Goal: Information Seeking & Learning: Learn about a topic

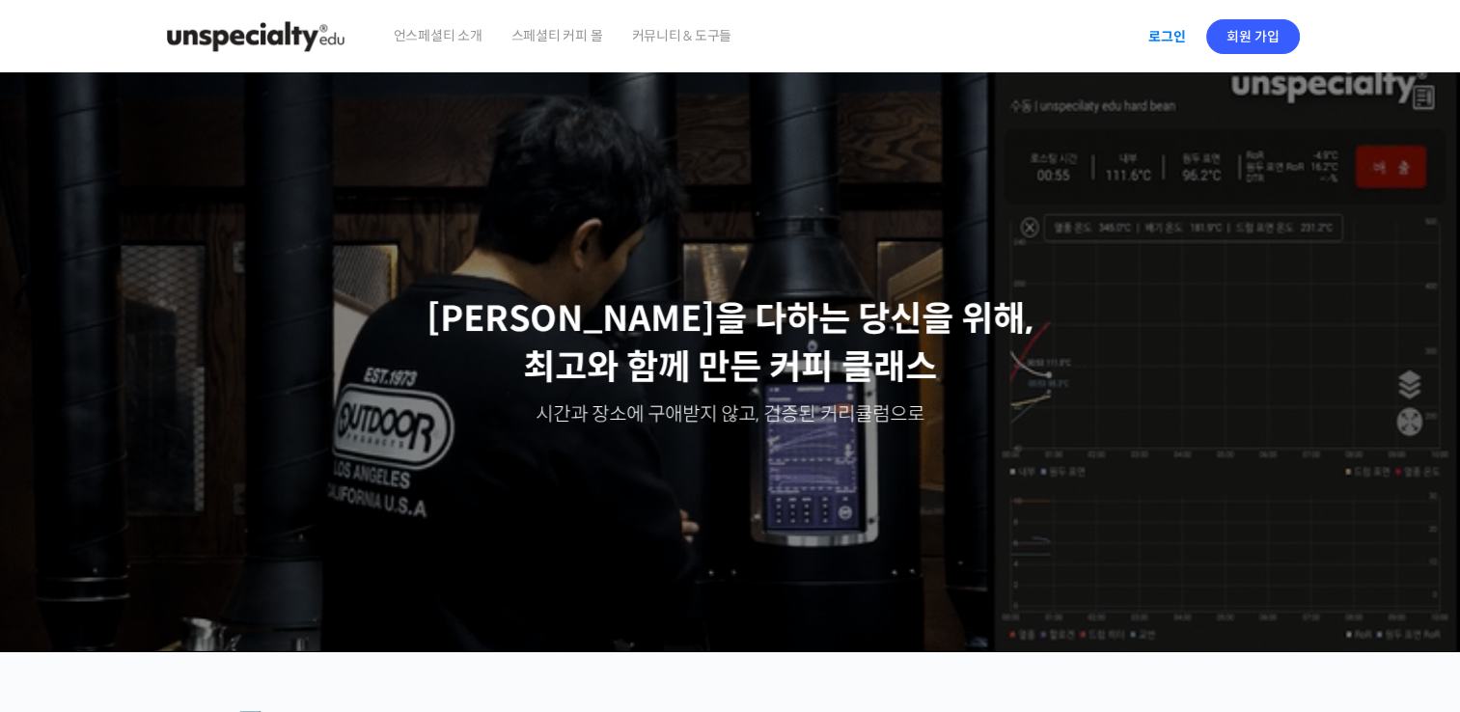
click at [1151, 45] on link "로그인" at bounding box center [1167, 36] width 61 height 44
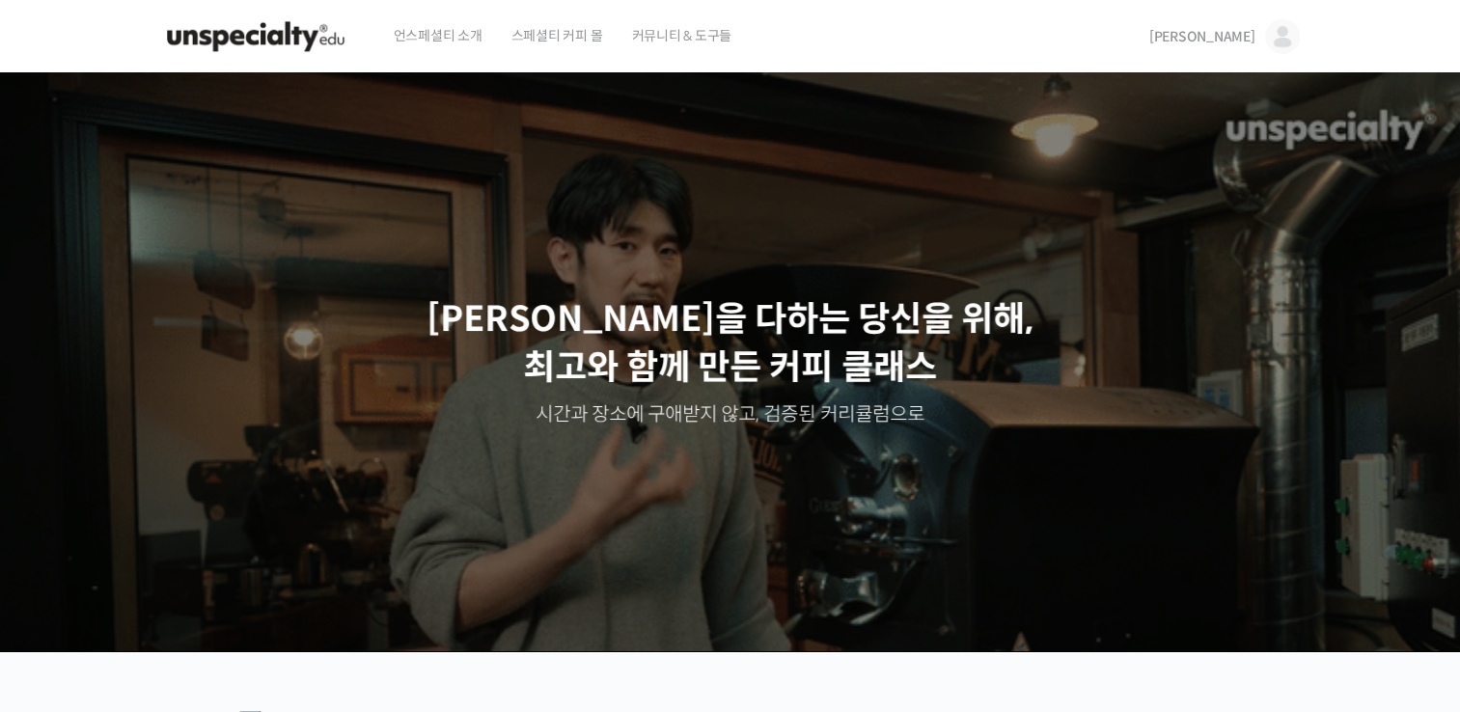
click at [1273, 35] on img at bounding box center [1282, 36] width 35 height 35
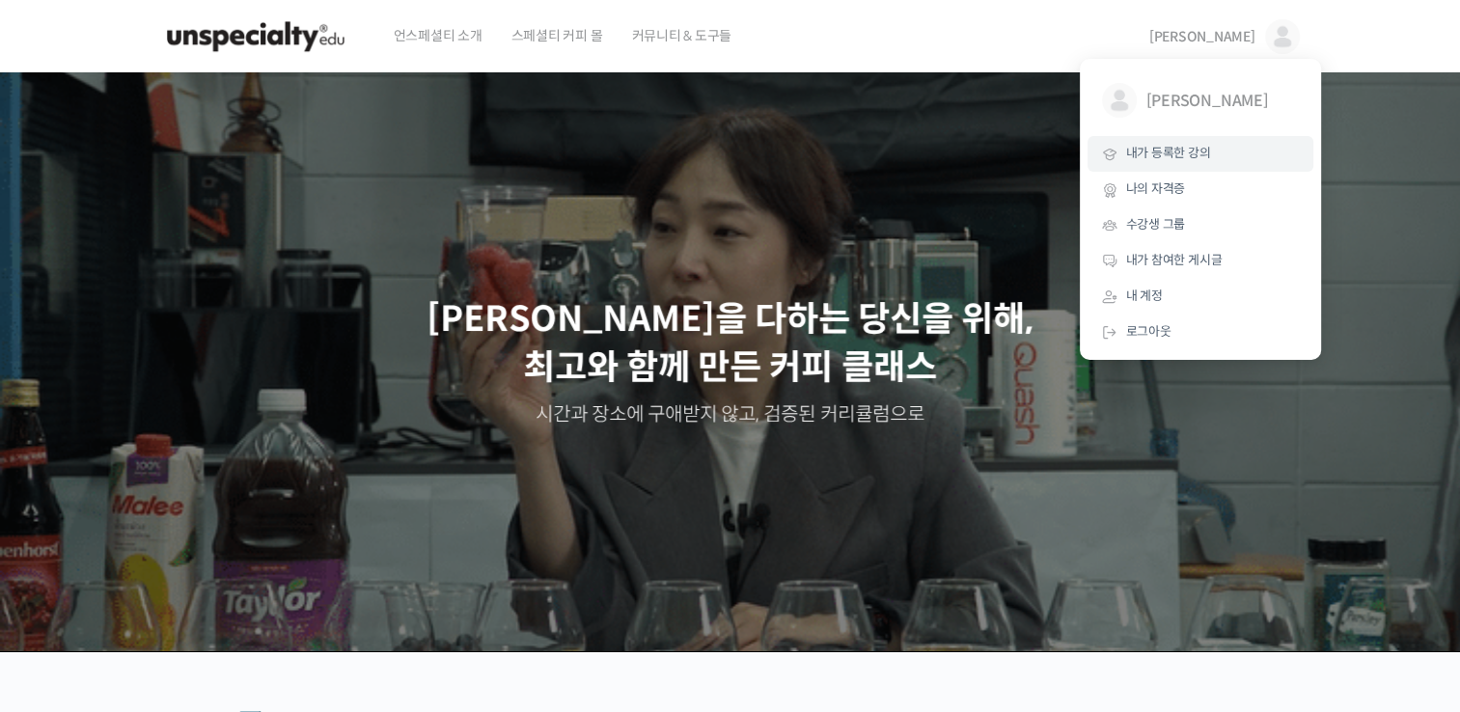
click at [1214, 151] on link "내가 등록한 강의" at bounding box center [1200, 154] width 226 height 36
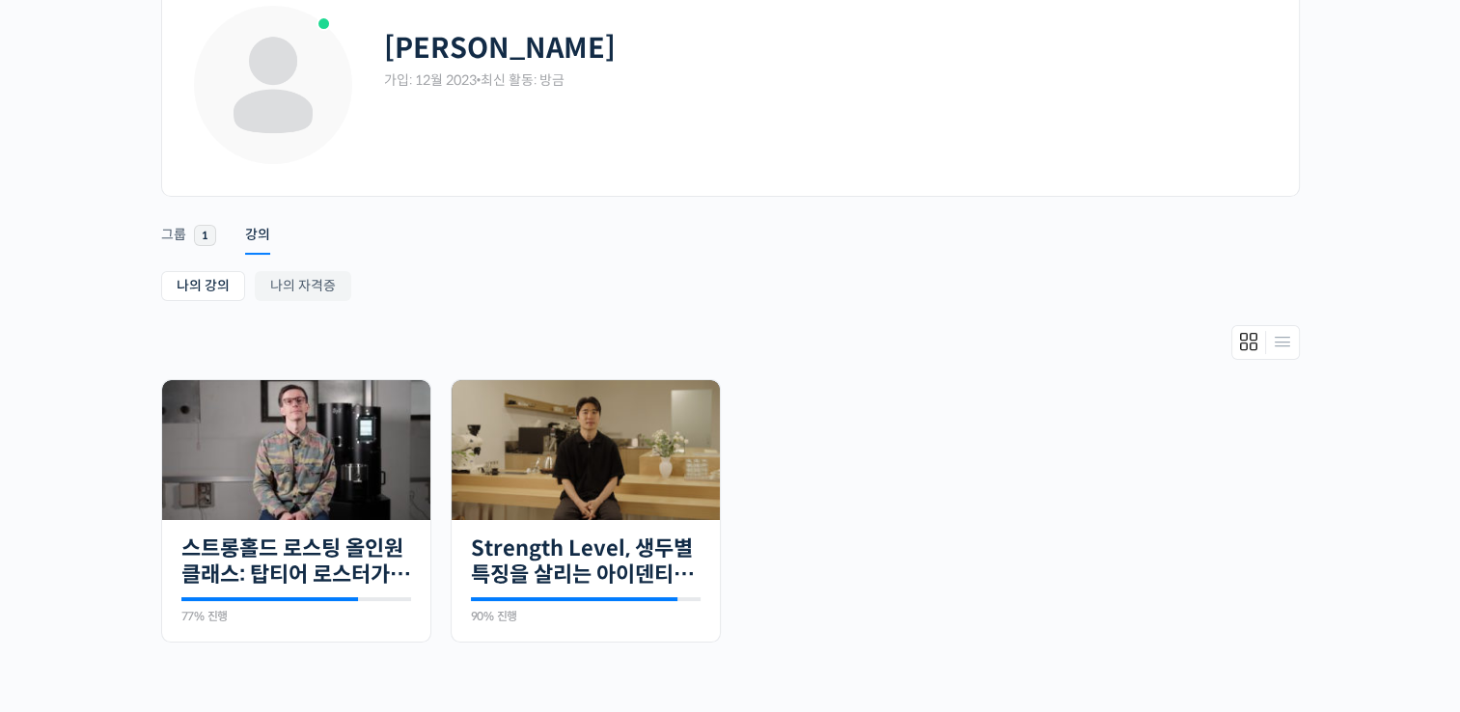
scroll to position [289, 0]
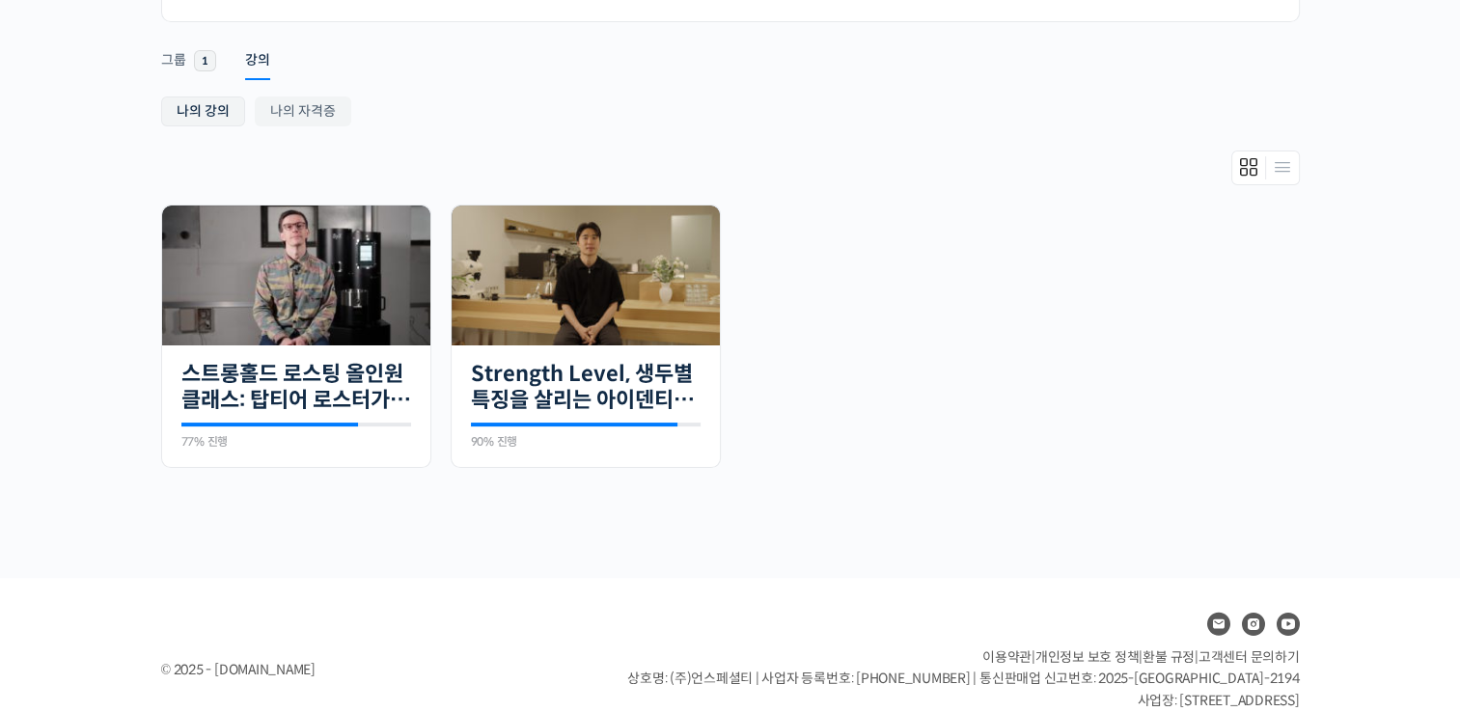
click at [230, 118] on link "나의 강의" at bounding box center [203, 111] width 84 height 30
click at [655, 127] on ul "나의 강의 My 강의 나의 자격증" at bounding box center [730, 113] width 1139 height 35
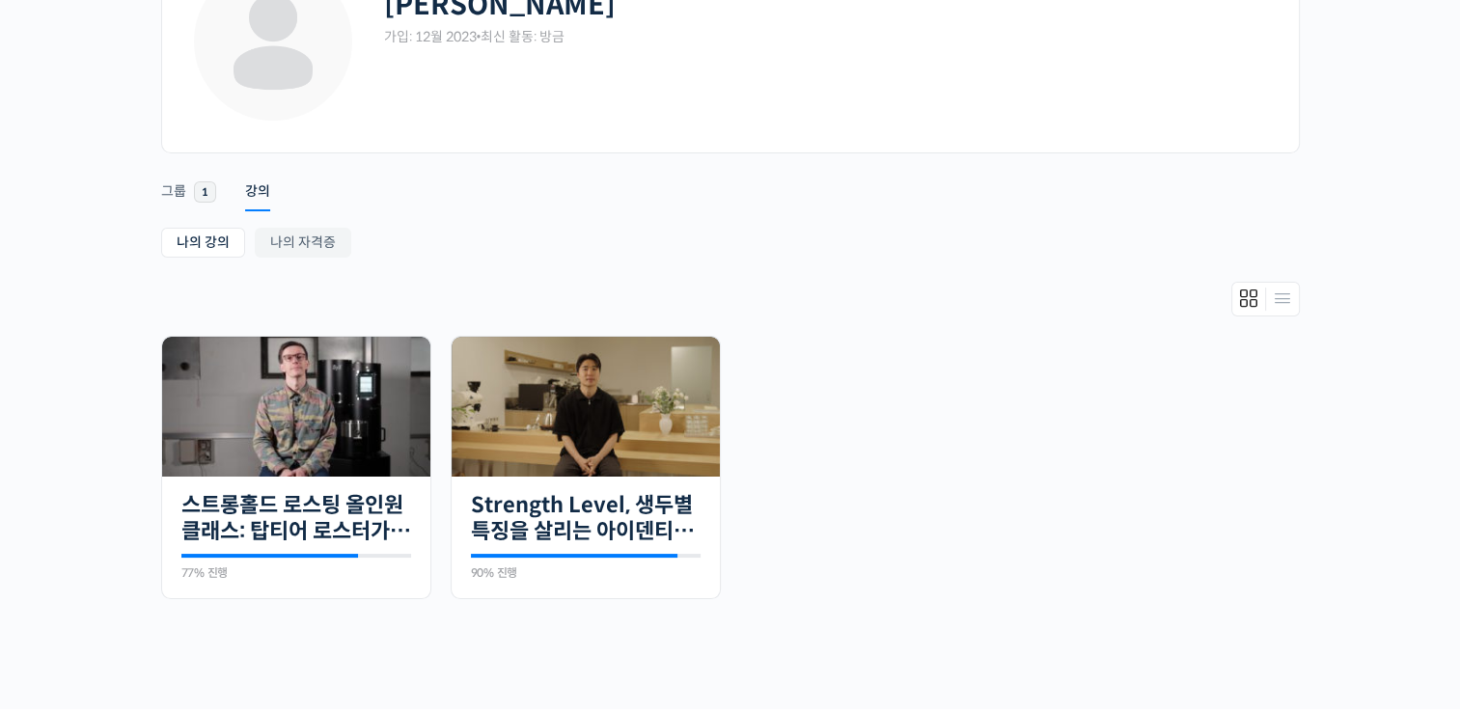
scroll to position [338, 0]
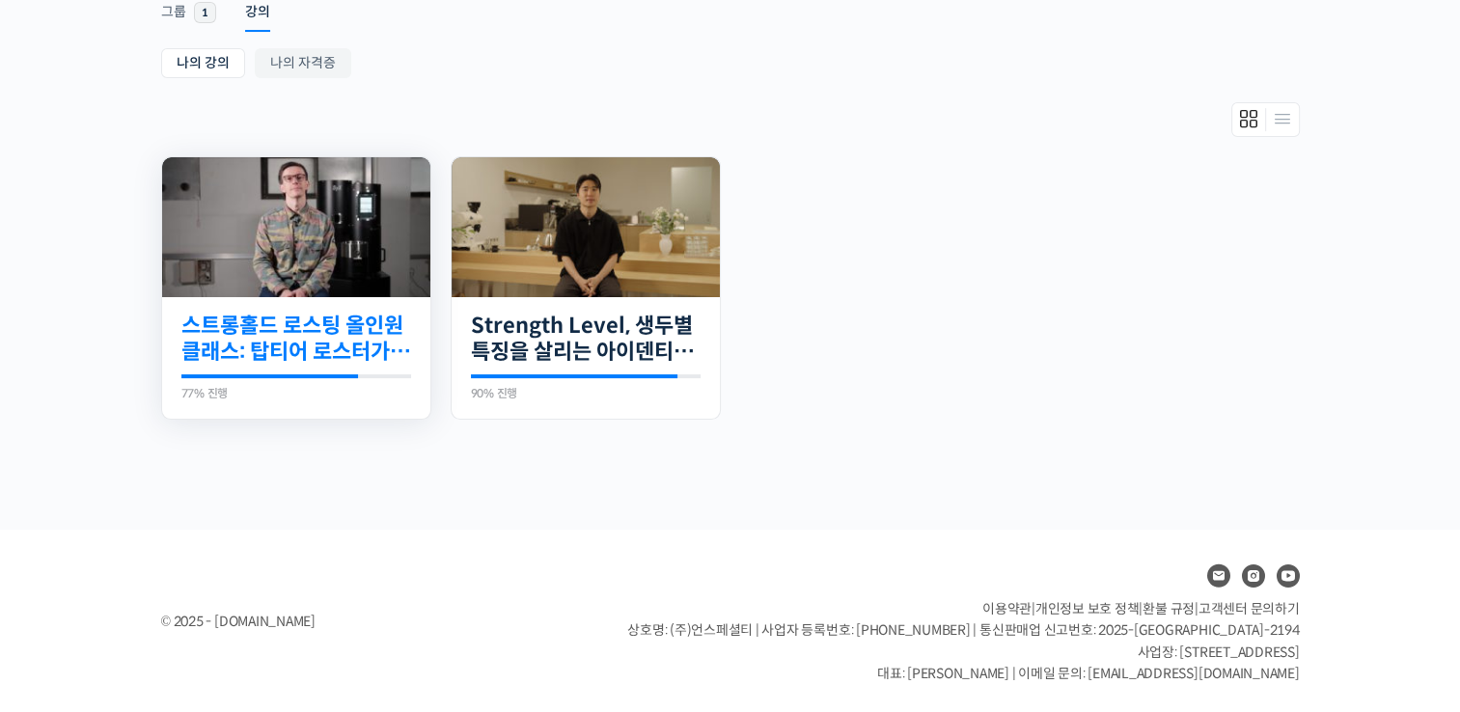
click at [363, 344] on link "스트롱홀드 로스팅 올인원 클래스: 탑티어 로스터가 알려주는 스트롱홀드 A to Z 가이드" at bounding box center [296, 339] width 230 height 53
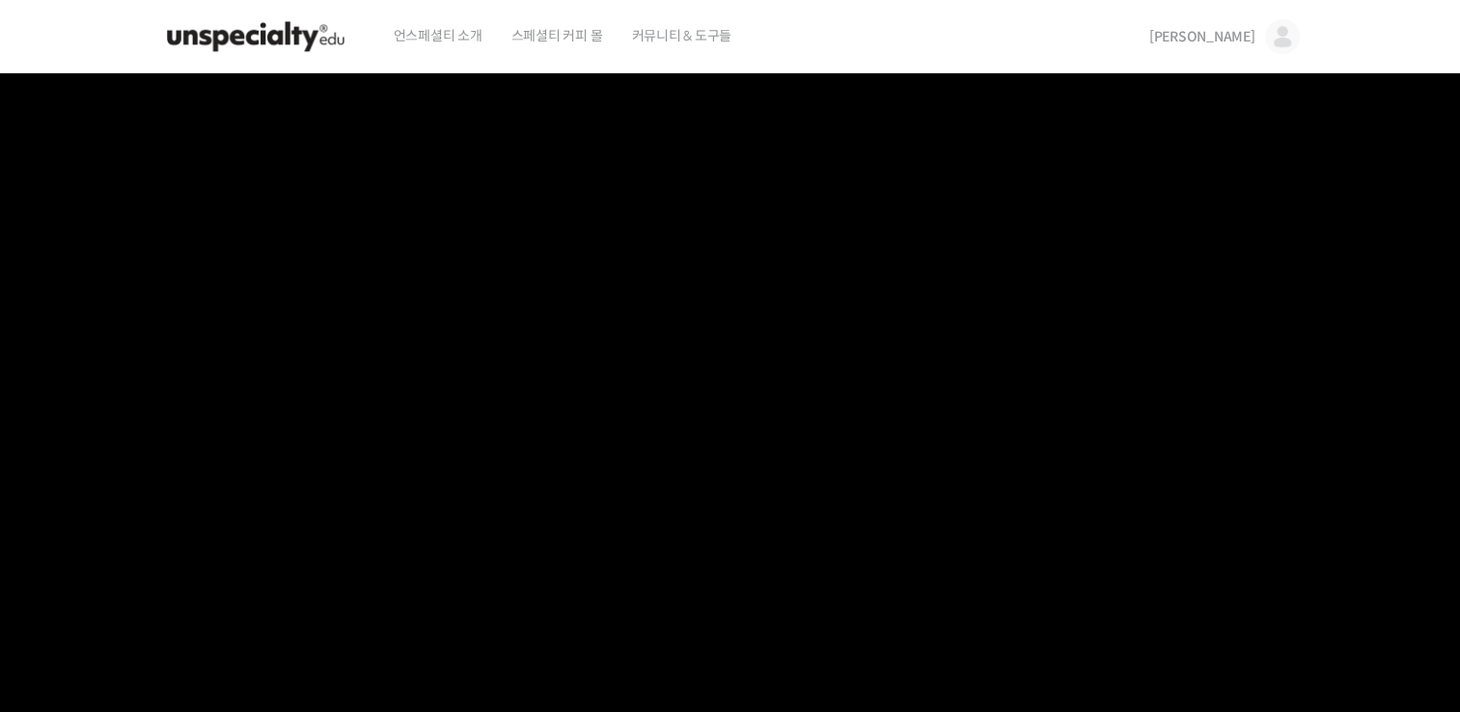
click at [320, 42] on img at bounding box center [255, 37] width 189 height 58
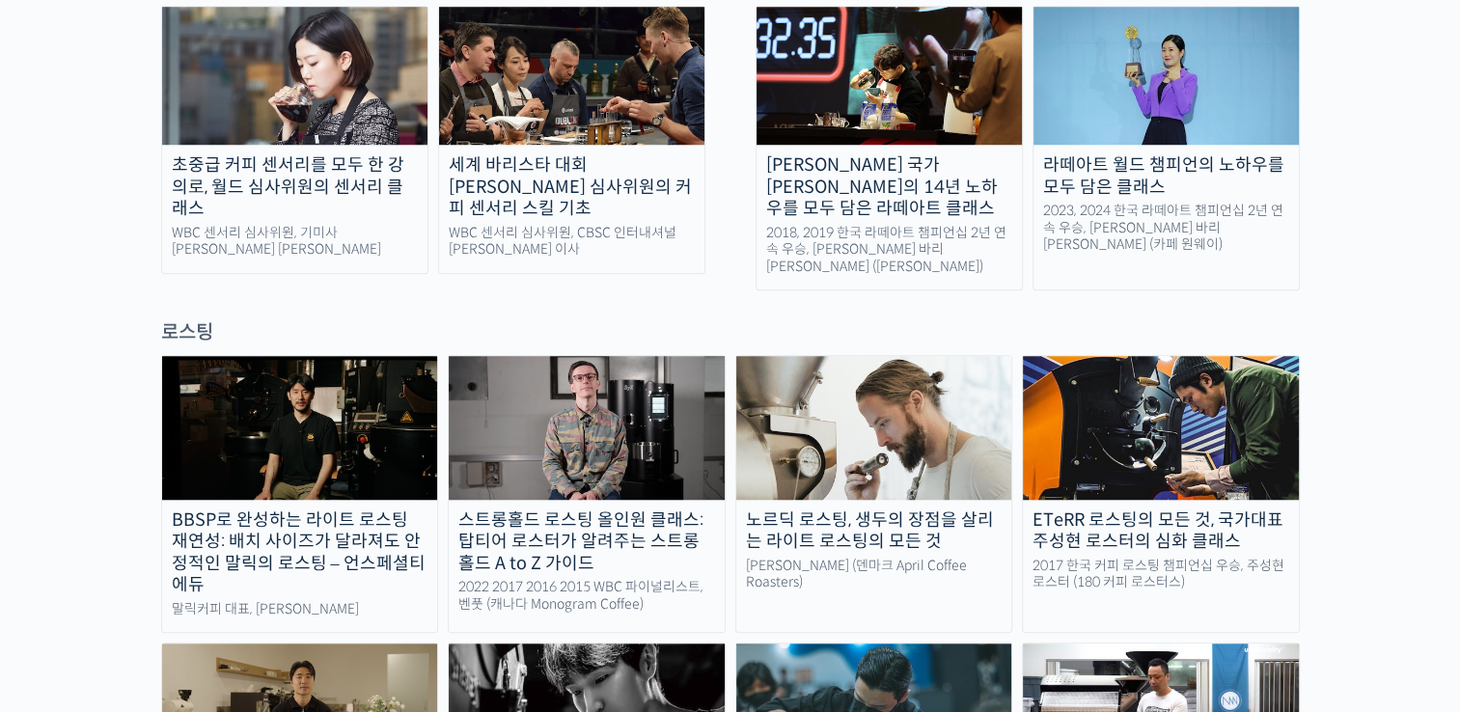
scroll to position [1640, 0]
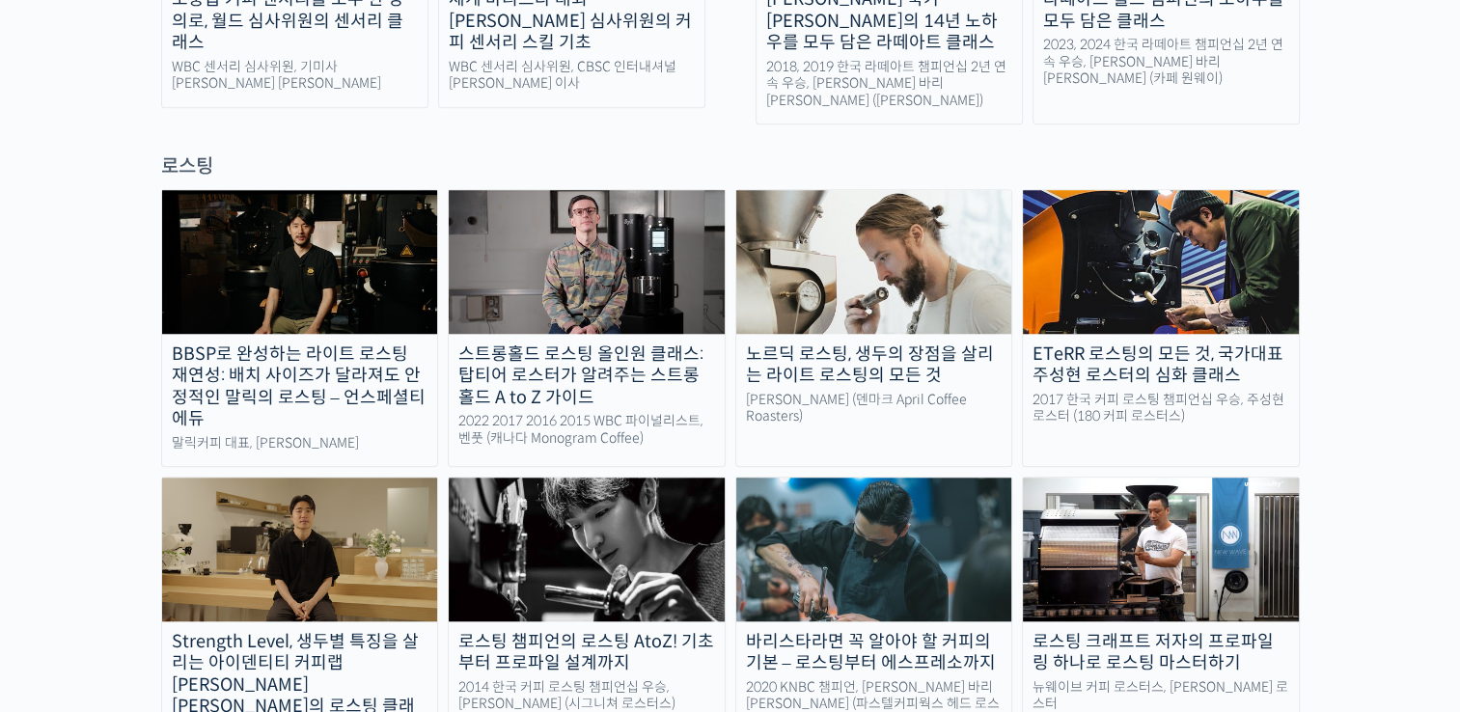
click at [301, 222] on img at bounding box center [300, 261] width 276 height 143
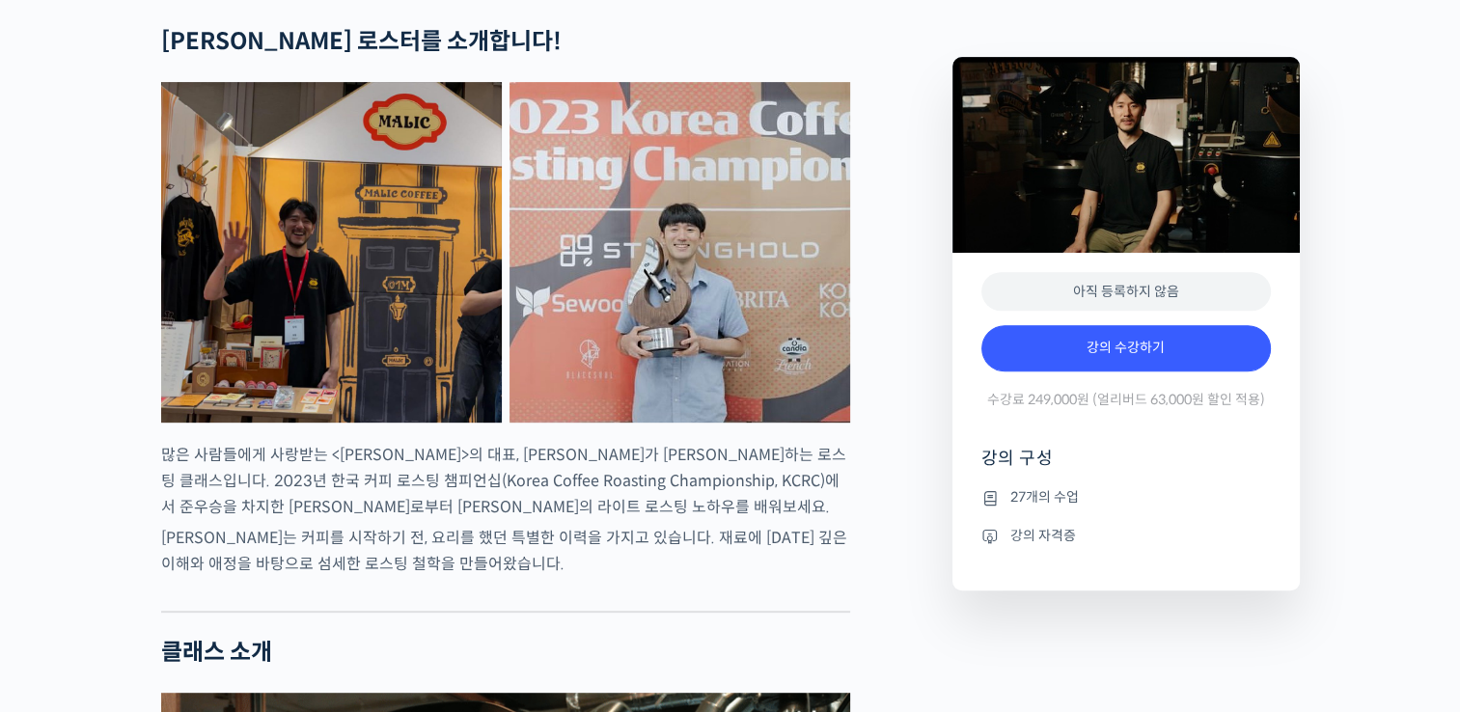
scroll to position [772, 0]
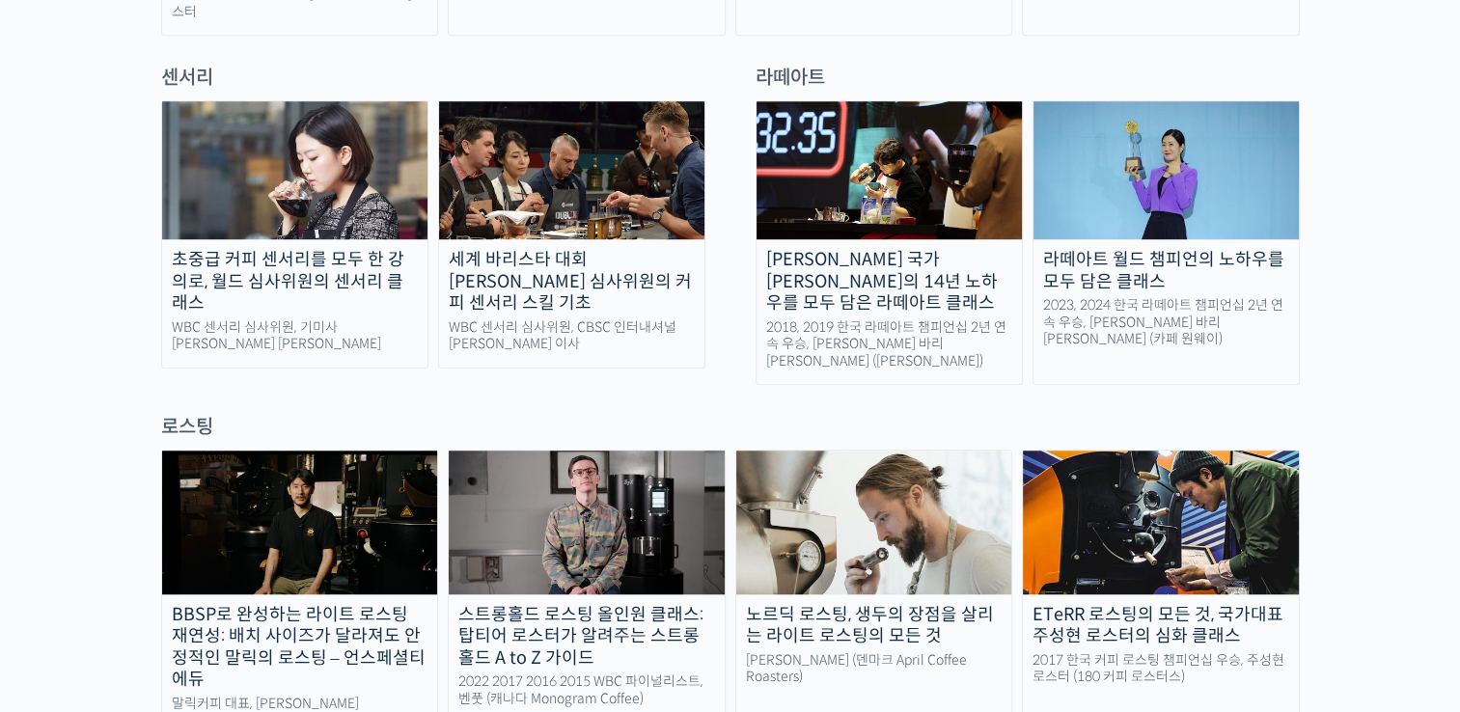
scroll to position [1388, 0]
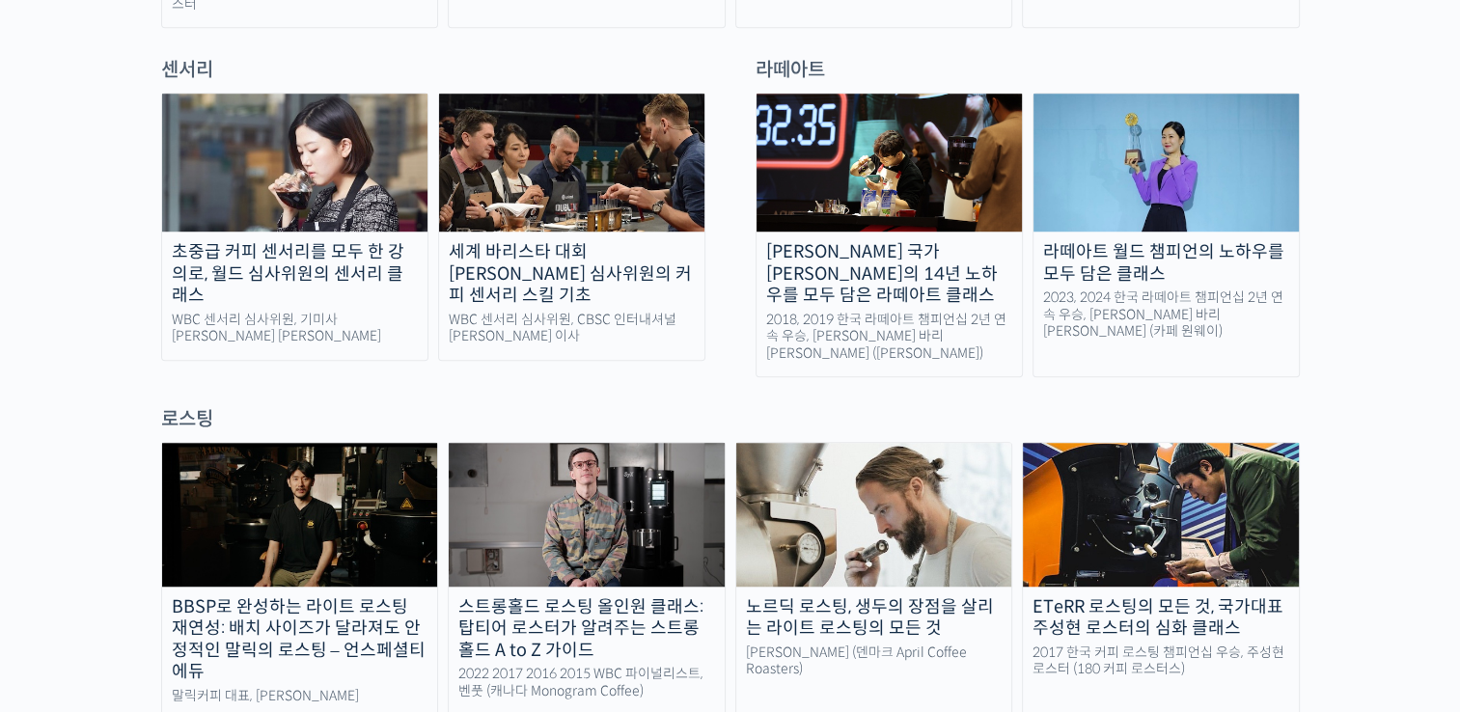
drag, startPoint x: 1464, startPoint y: 201, endPoint x: 1397, endPoint y: 128, distance: 98.3
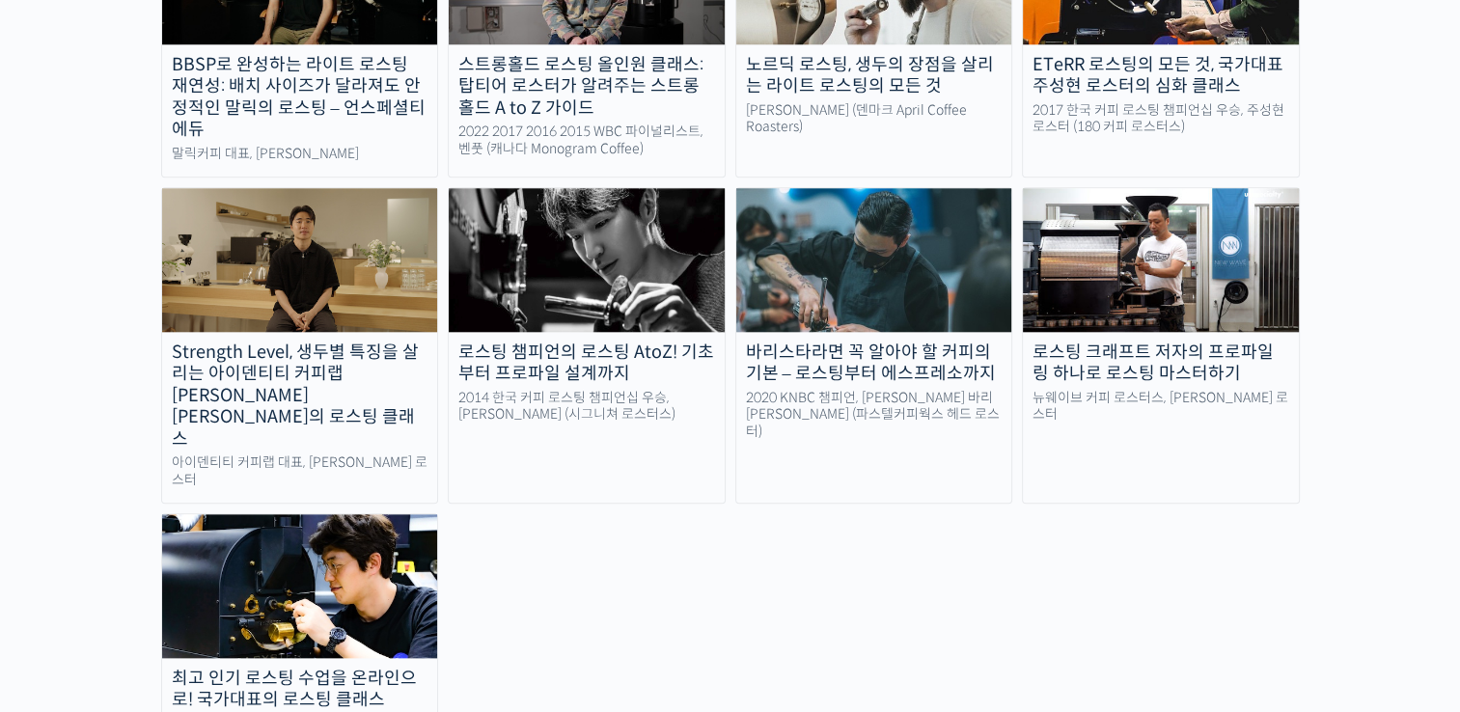
scroll to position [1833, 0]
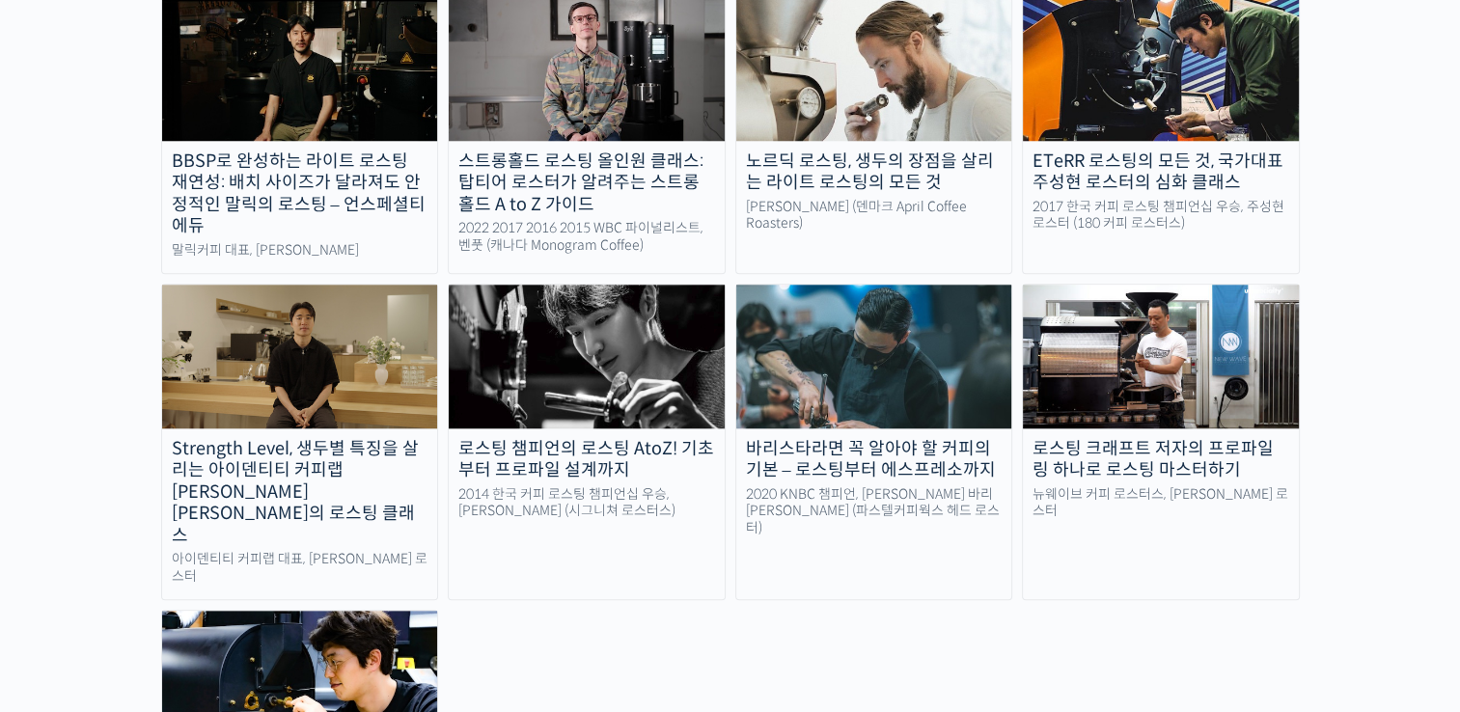
drag, startPoint x: 1464, startPoint y: 236, endPoint x: 1411, endPoint y: 136, distance: 113.5
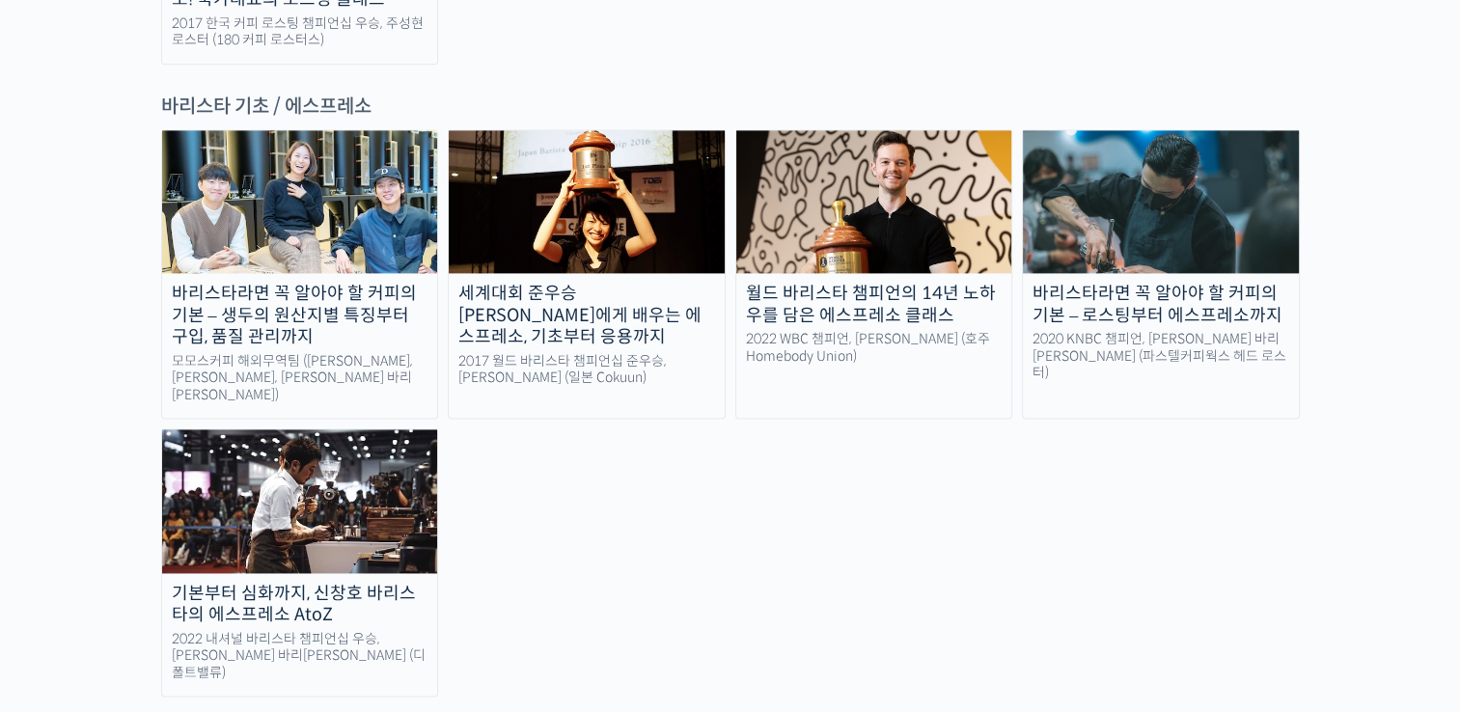
scroll to position [2610, 0]
